Goal: Find specific page/section: Find specific page/section

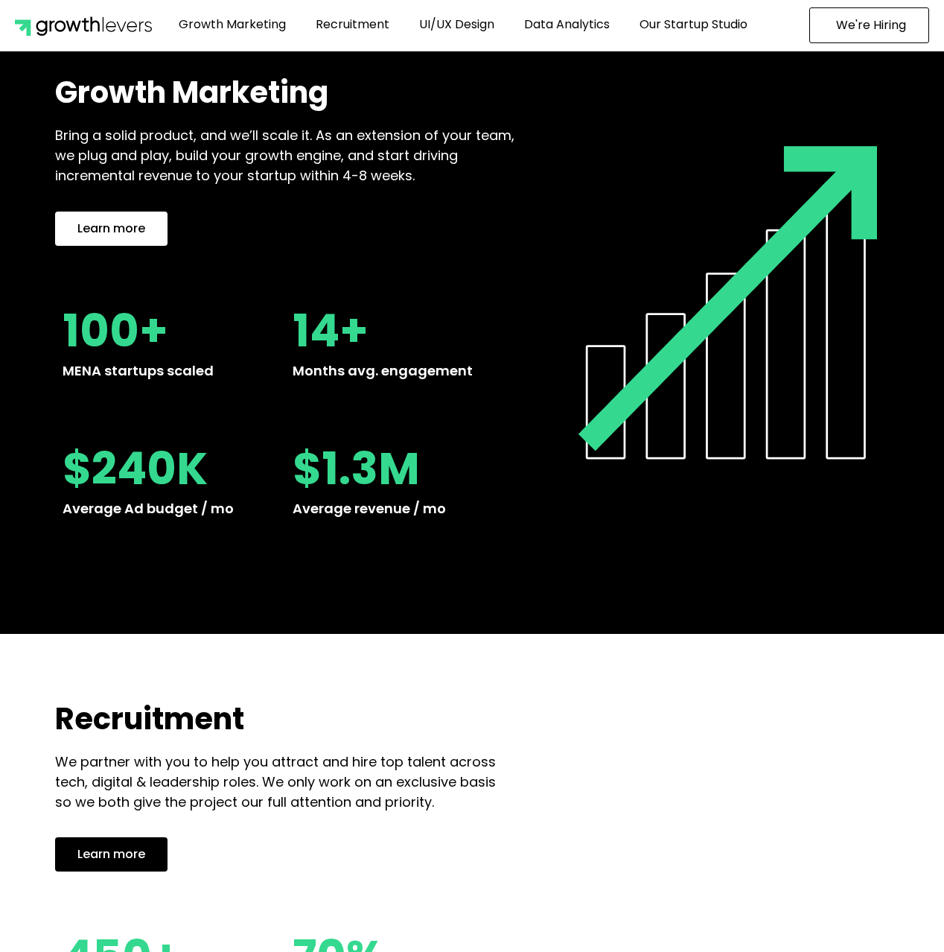
scroll to position [1534, 0]
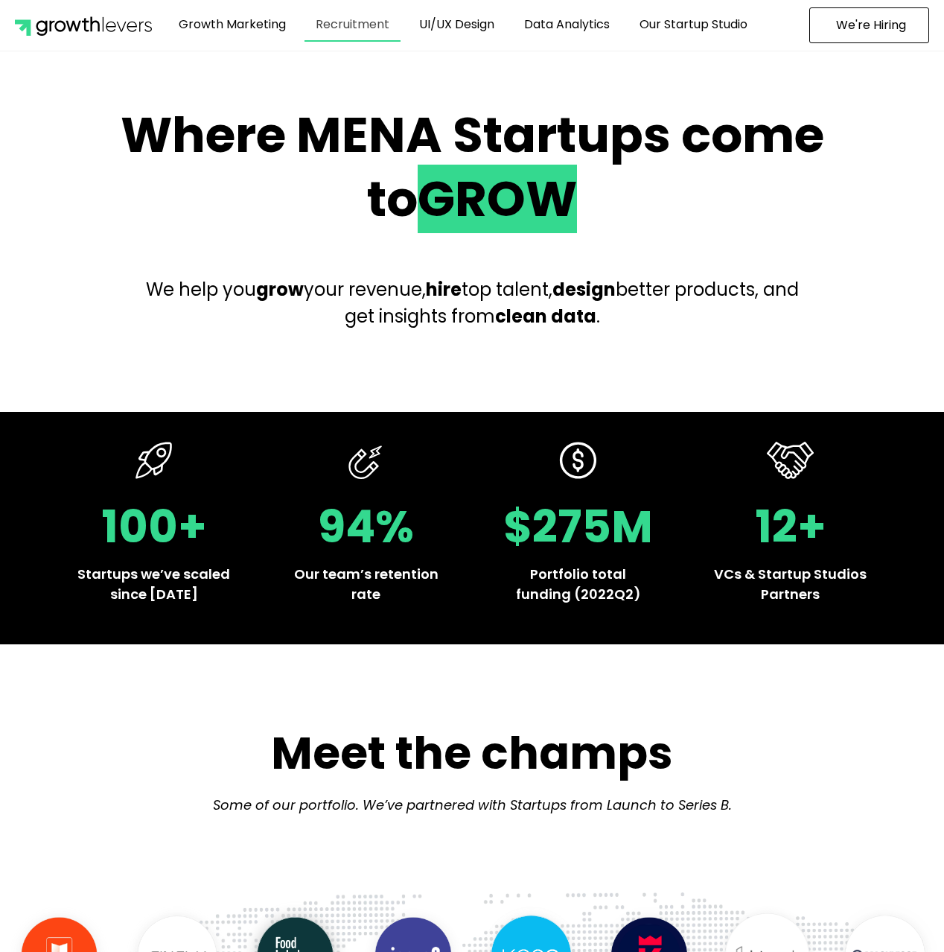
click at [351, 31] on link "Recruitment" at bounding box center [353, 24] width 96 height 34
